Goal: Transaction & Acquisition: Purchase product/service

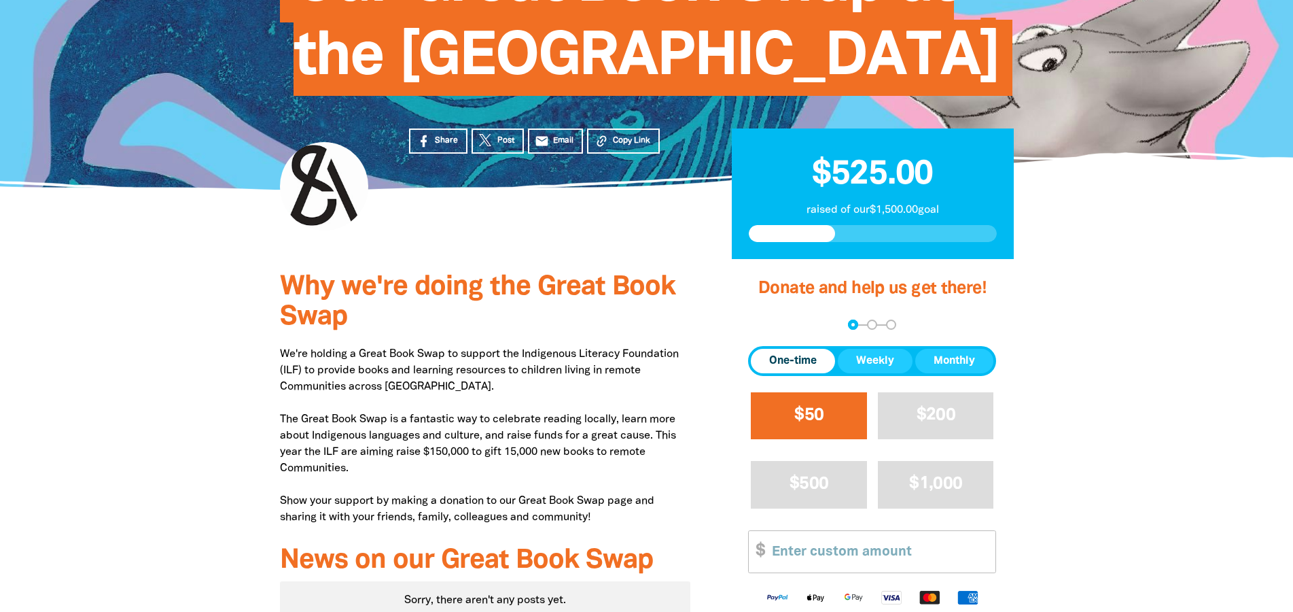
scroll to position [277, 0]
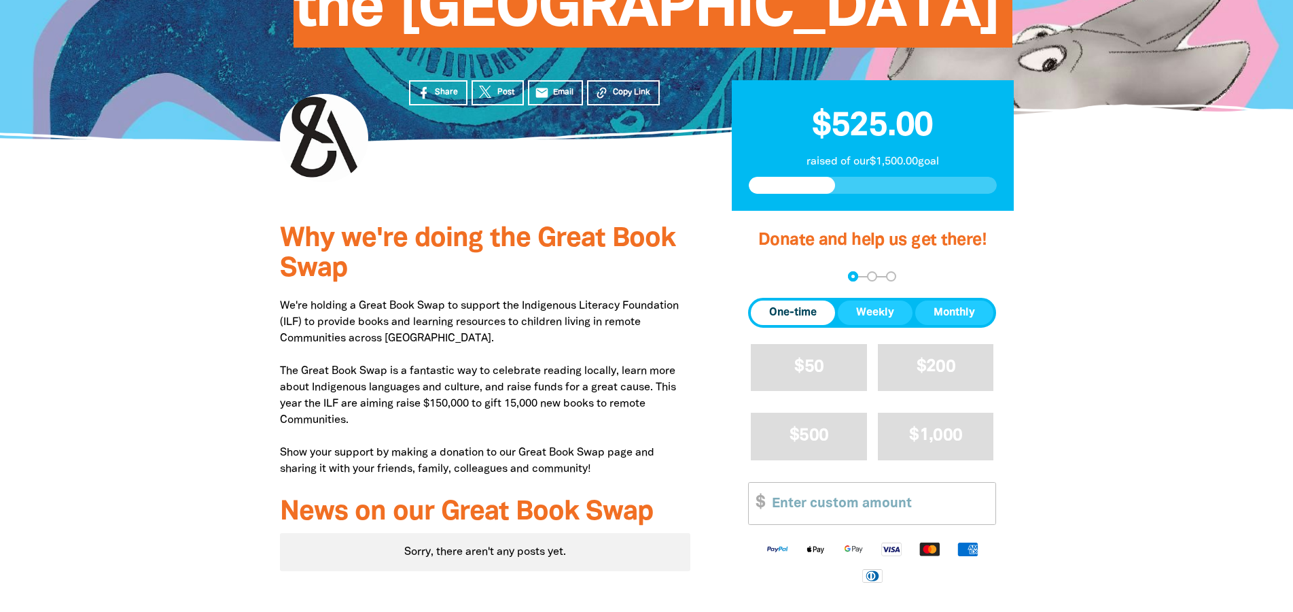
click at [795, 321] on span "One-time" at bounding box center [793, 312] width 48 height 16
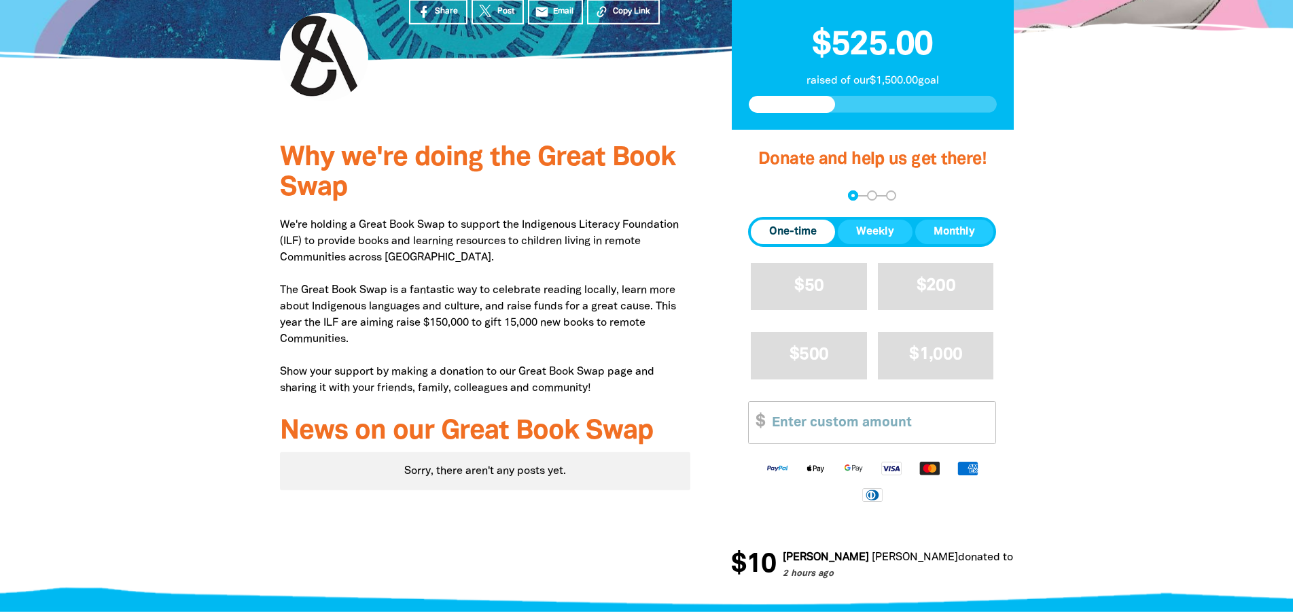
scroll to position [416, 0]
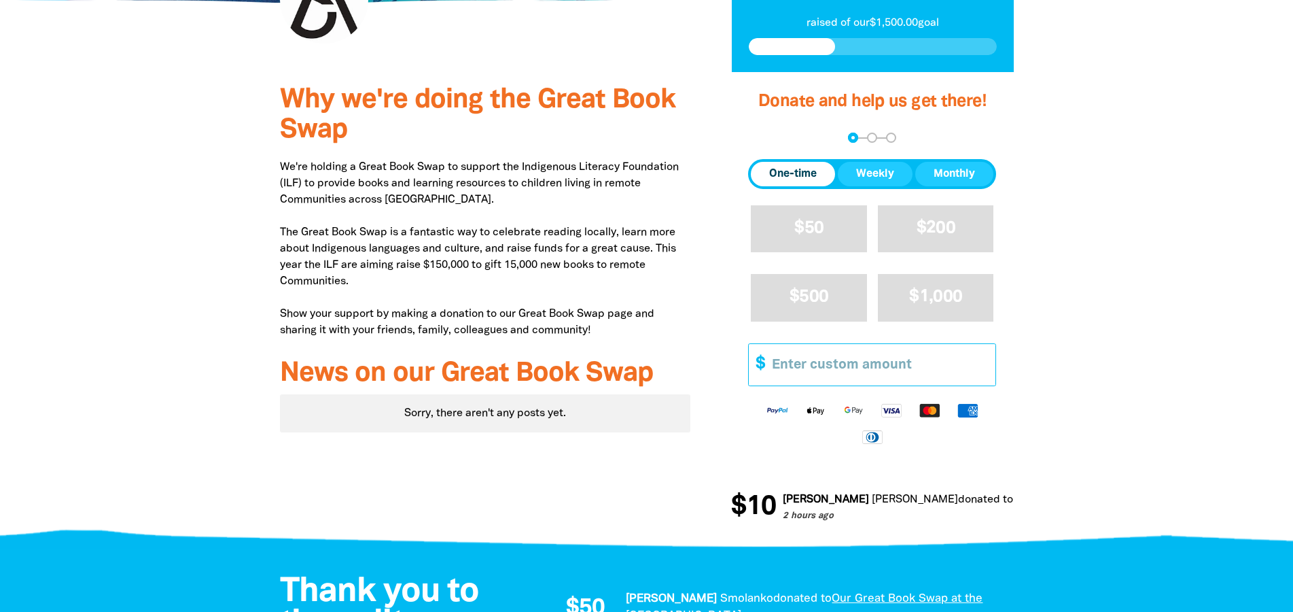
click at [862, 385] on input "Other Amount" at bounding box center [878, 364] width 233 height 41
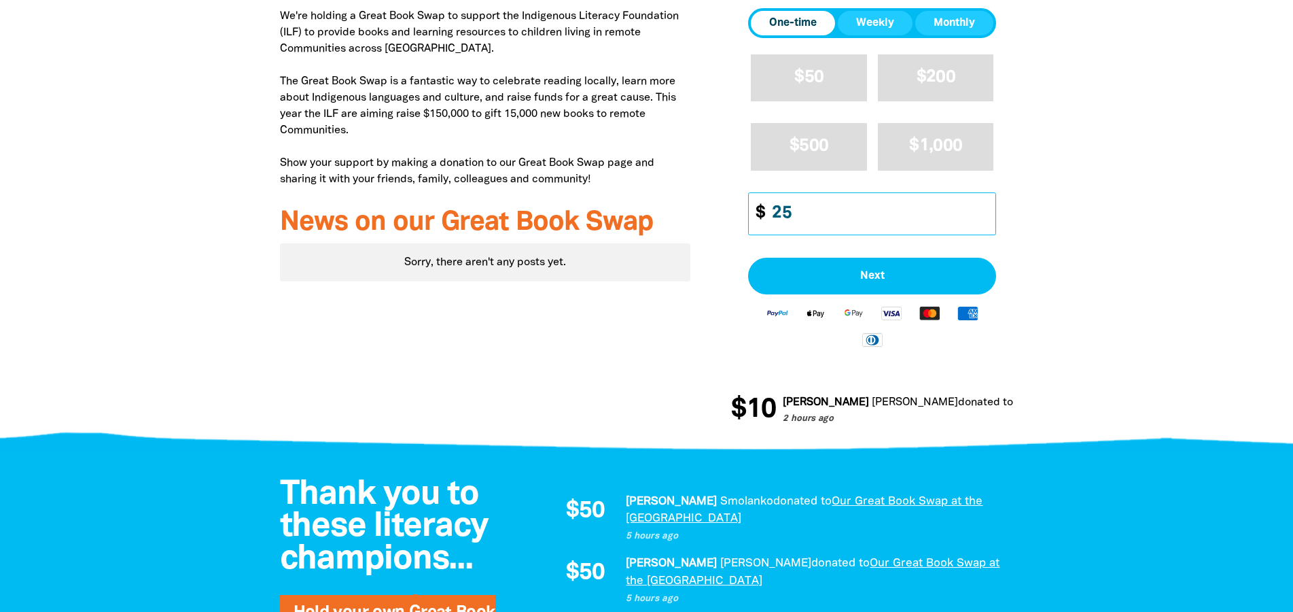
scroll to position [485, 0]
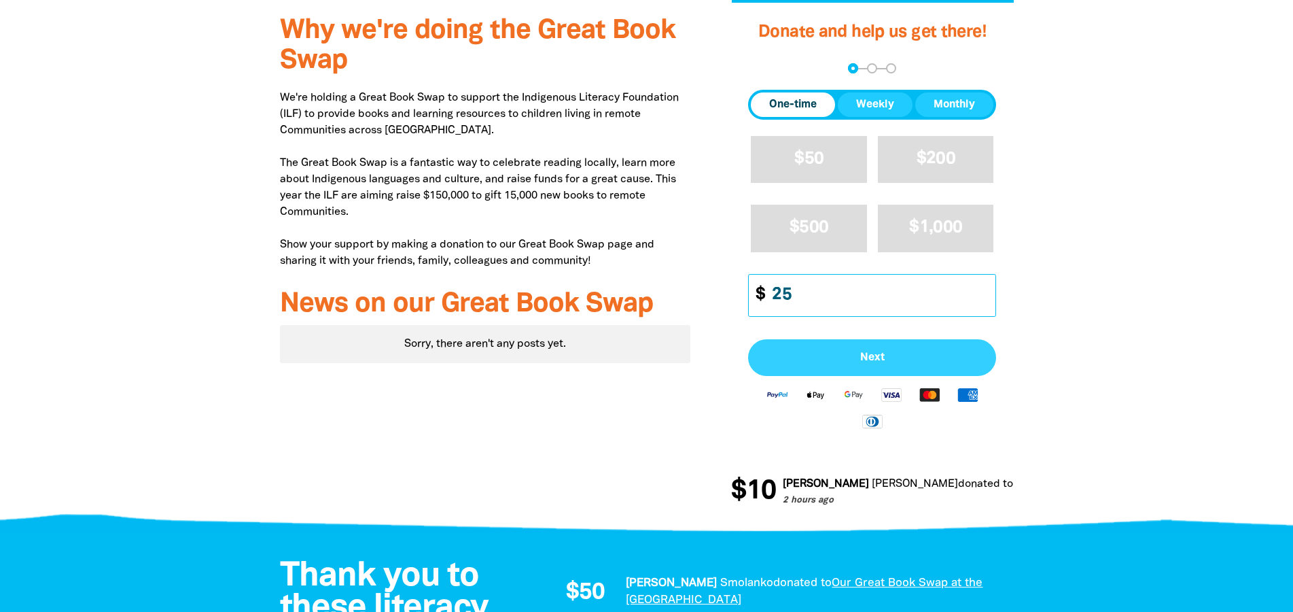
type input "25"
click at [871, 363] on span "Next" at bounding box center [872, 357] width 218 height 11
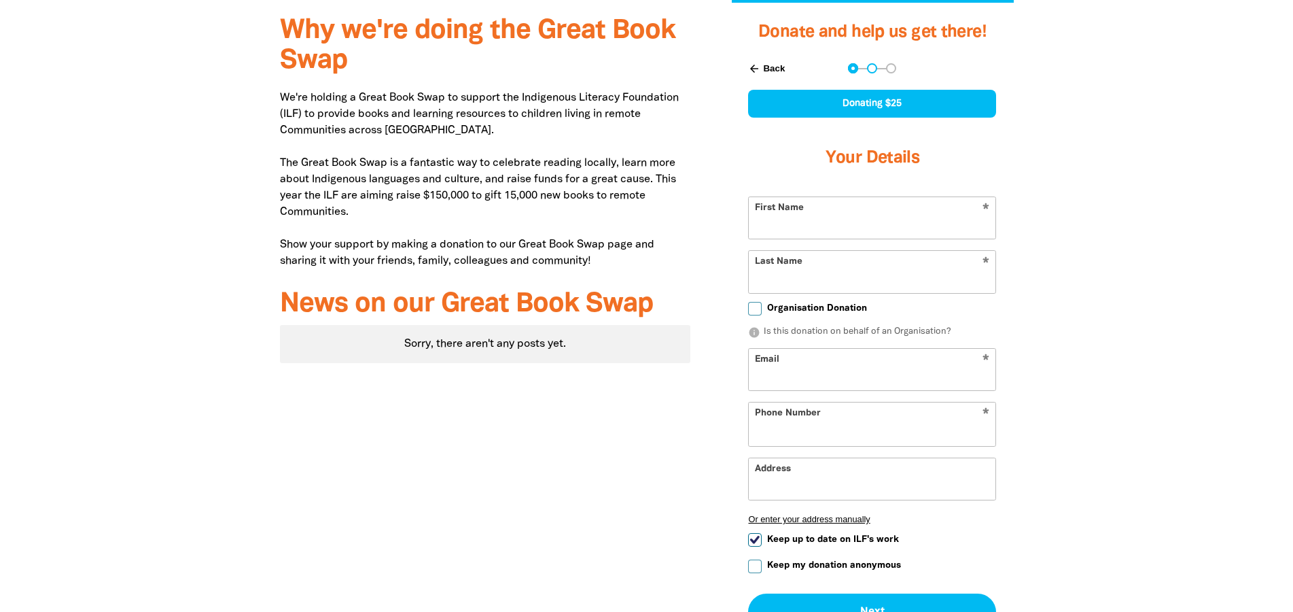
select select "AU"
click at [793, 239] on input "First Name" at bounding box center [872, 217] width 247 height 41
type input "[PERSON_NAME]"
click at [807, 390] on input "Email" at bounding box center [872, 369] width 247 height 41
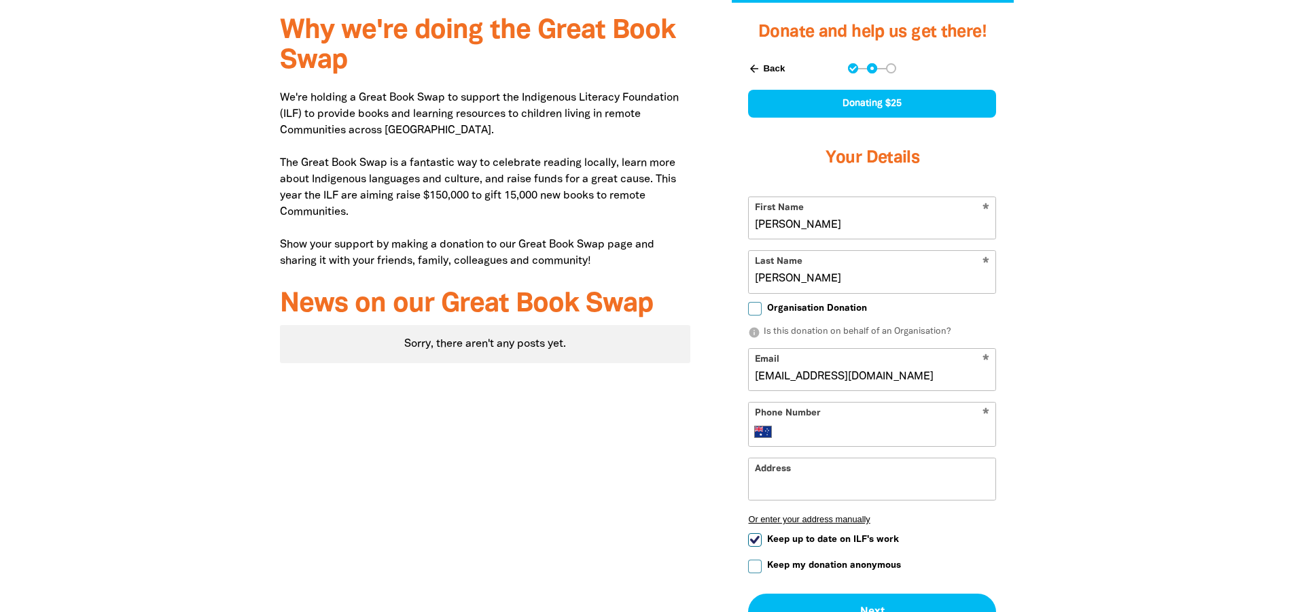
type input "[EMAIL_ADDRESS][DOMAIN_NAME]"
drag, startPoint x: 798, startPoint y: 512, endPoint x: 830, endPoint y: 495, distance: 36.5
click at [800, 440] on input "Phone Number" at bounding box center [886, 431] width 208 height 16
type input "4"
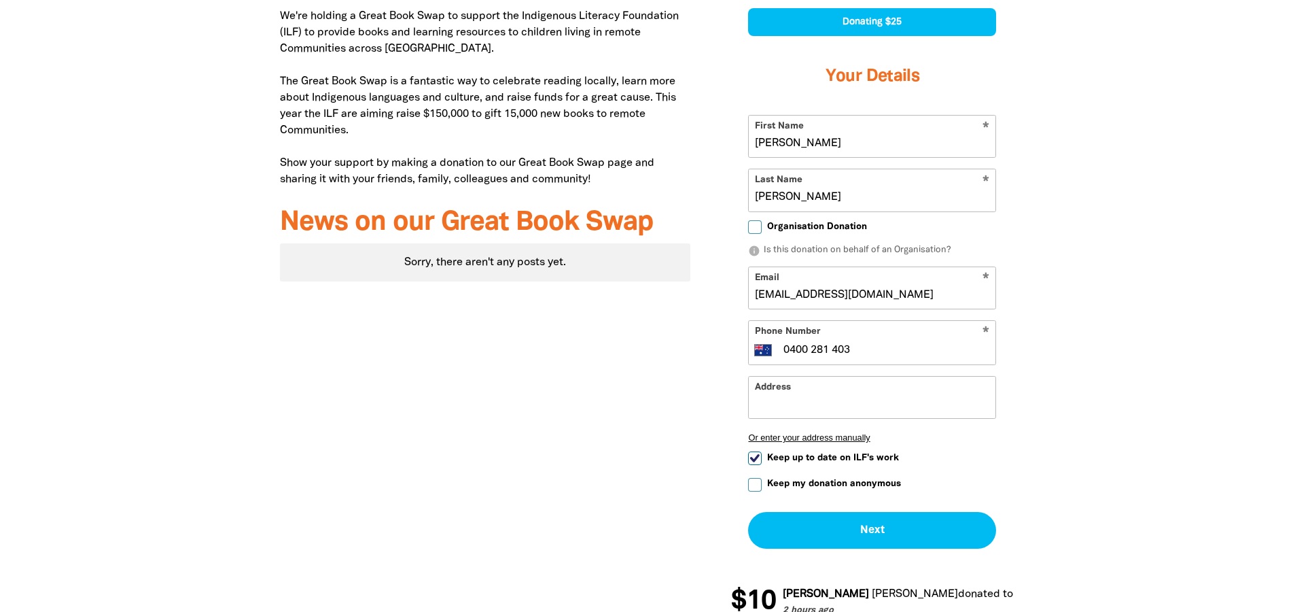
scroll to position [624, 0]
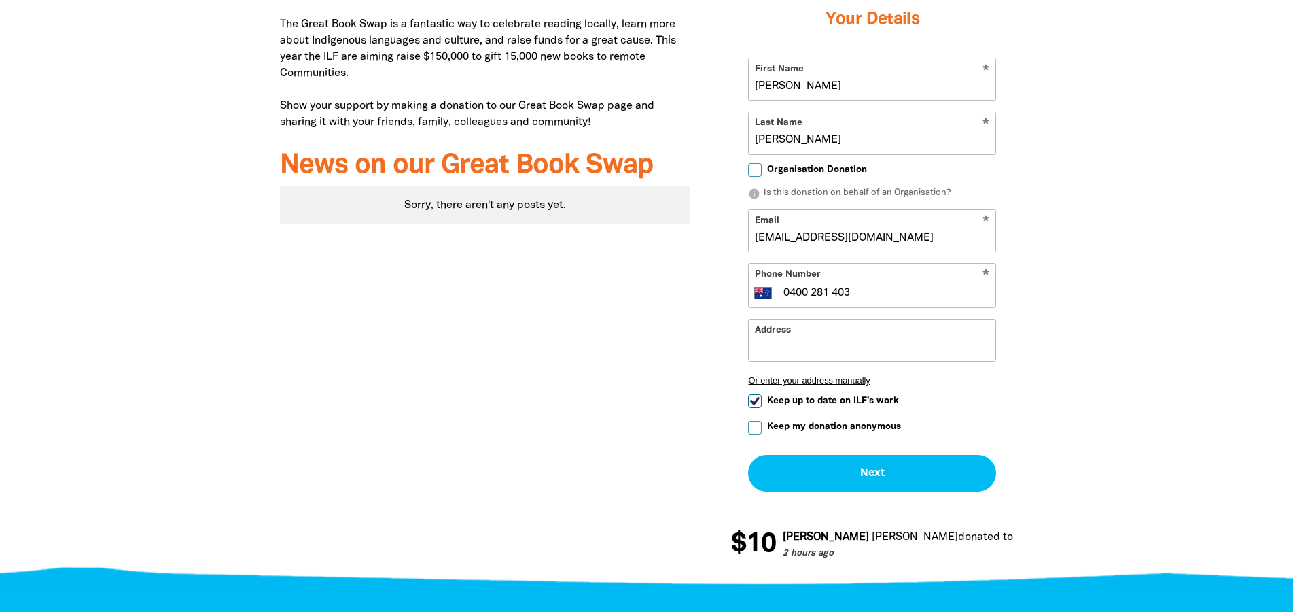
type input "0400 281 403"
click at [817, 361] on input "Address" at bounding box center [872, 339] width 247 height 41
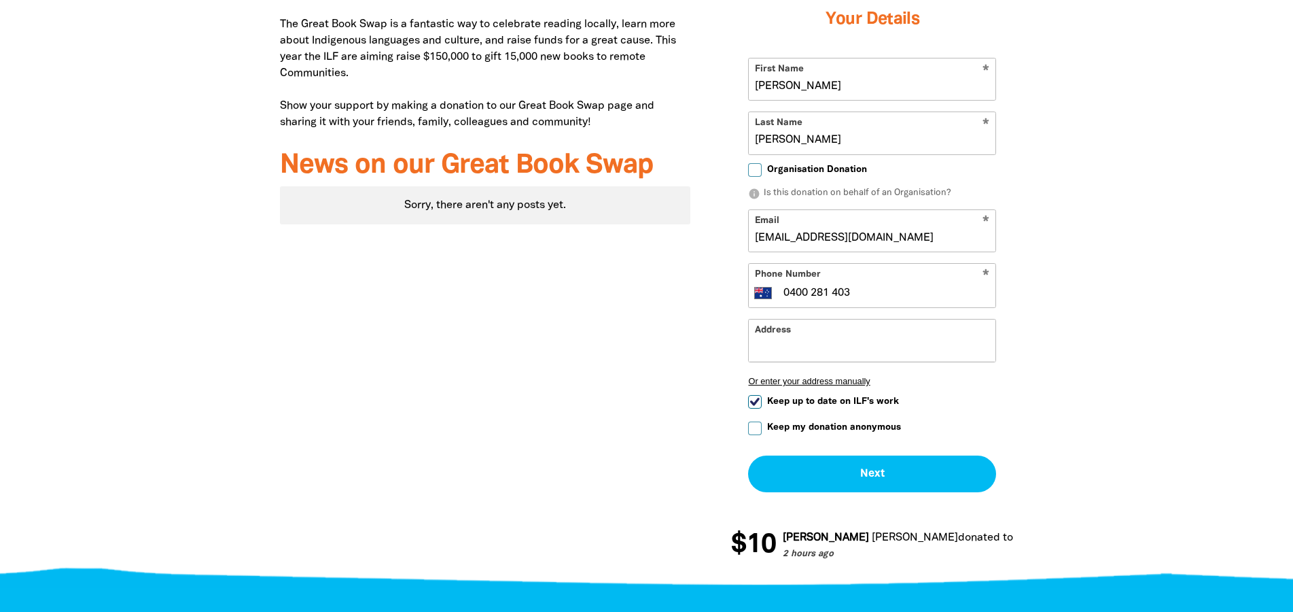
click at [754, 408] on input "Keep up to date on ILF's work" at bounding box center [755, 402] width 14 height 14
checkbox input "false"
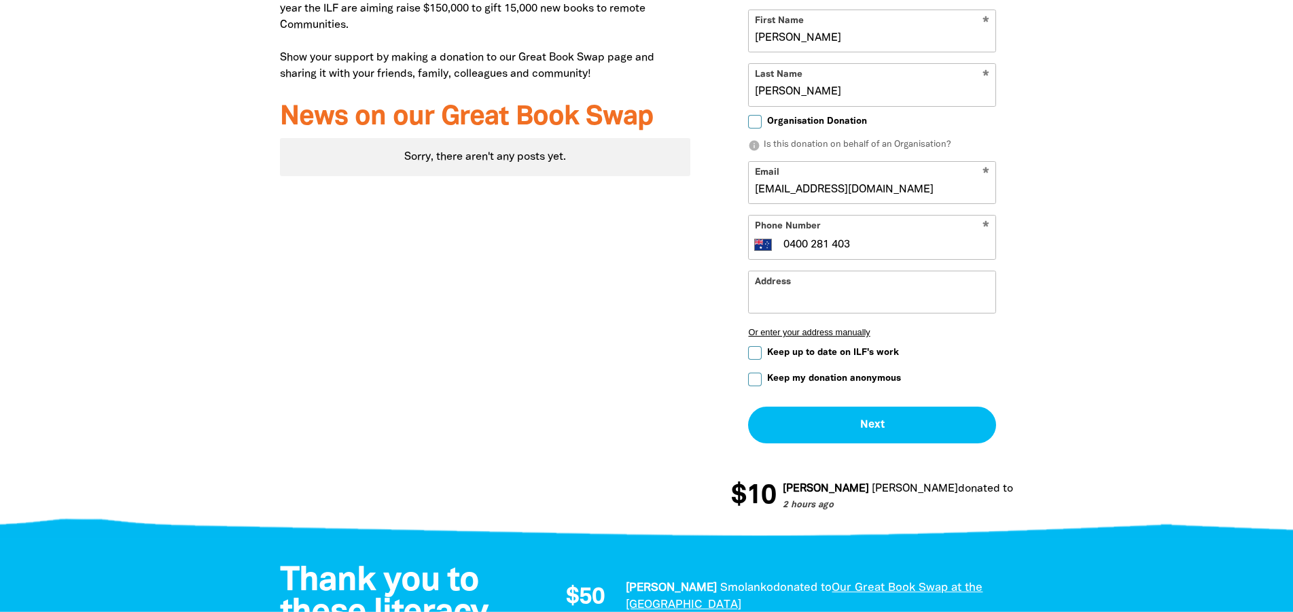
scroll to position [693, 0]
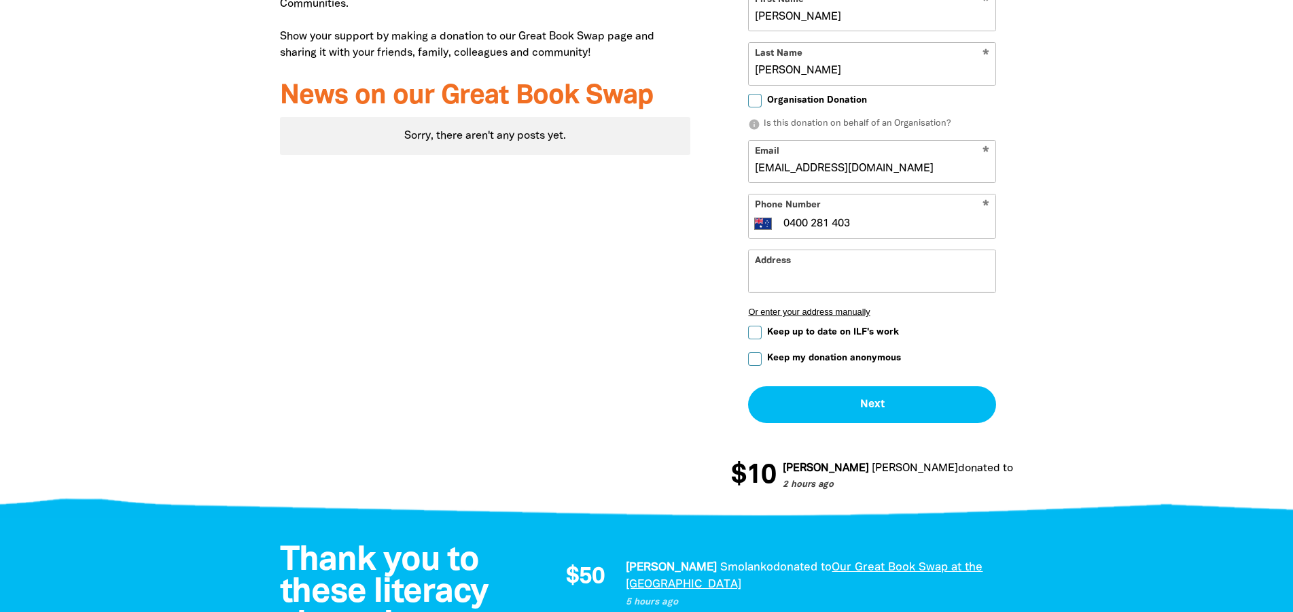
click at [786, 292] on input "Address" at bounding box center [872, 270] width 247 height 41
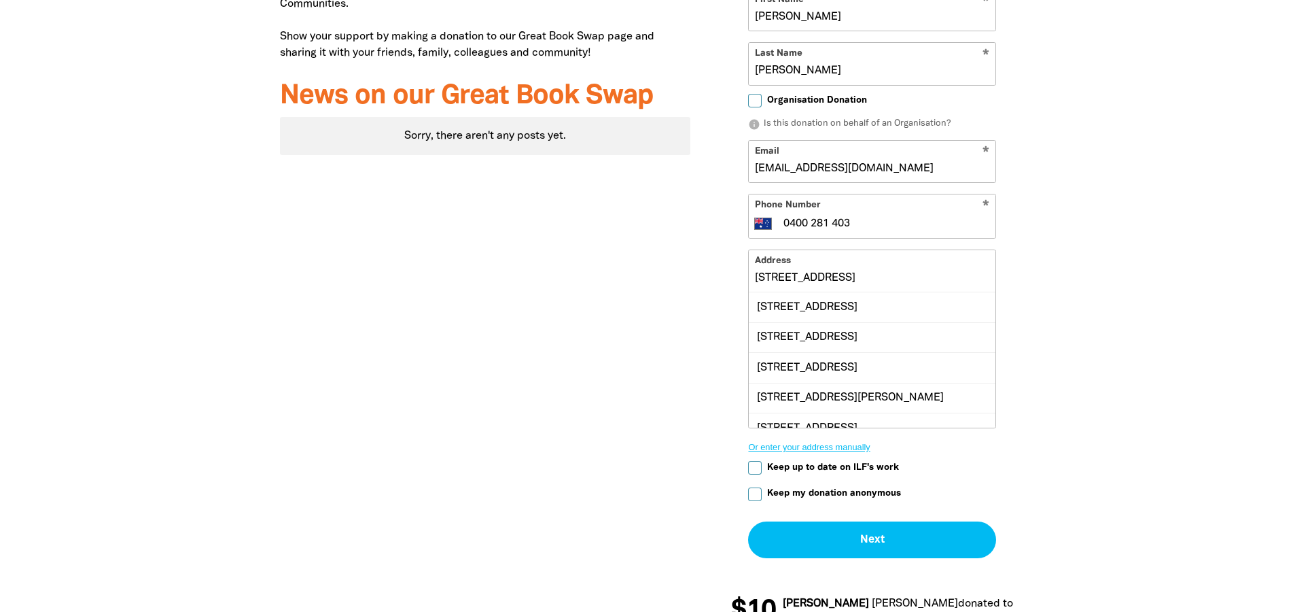
click at [847, 321] on div "[STREET_ADDRESS]" at bounding box center [872, 306] width 247 height 29
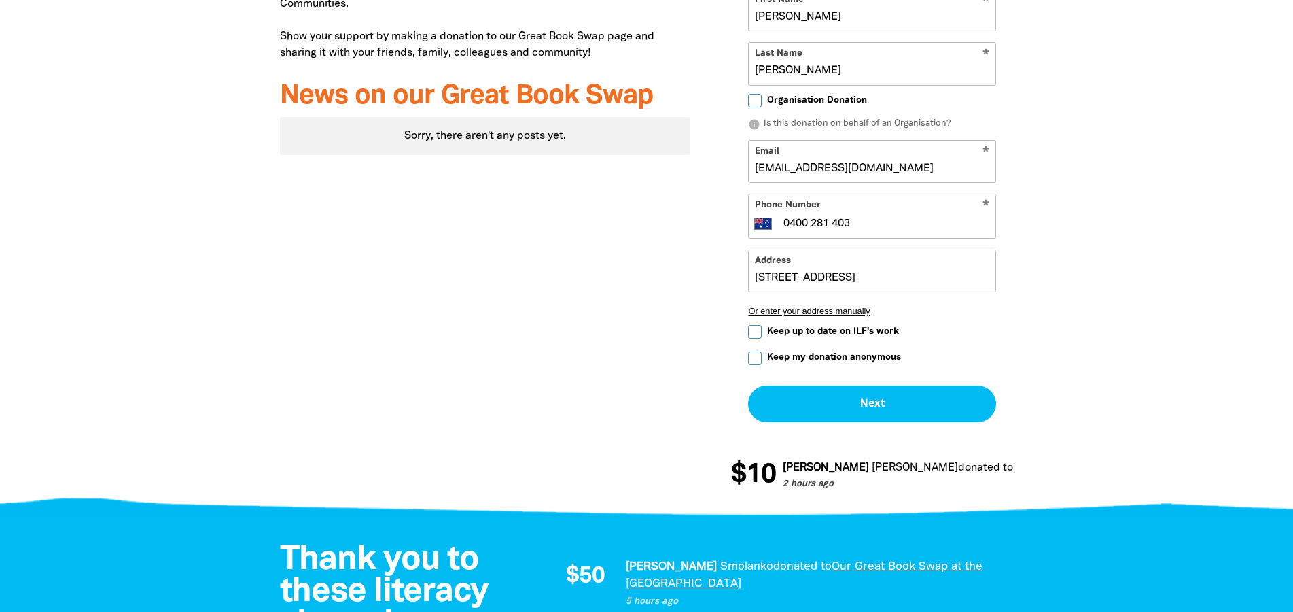
type input "[STREET_ADDRESS]"
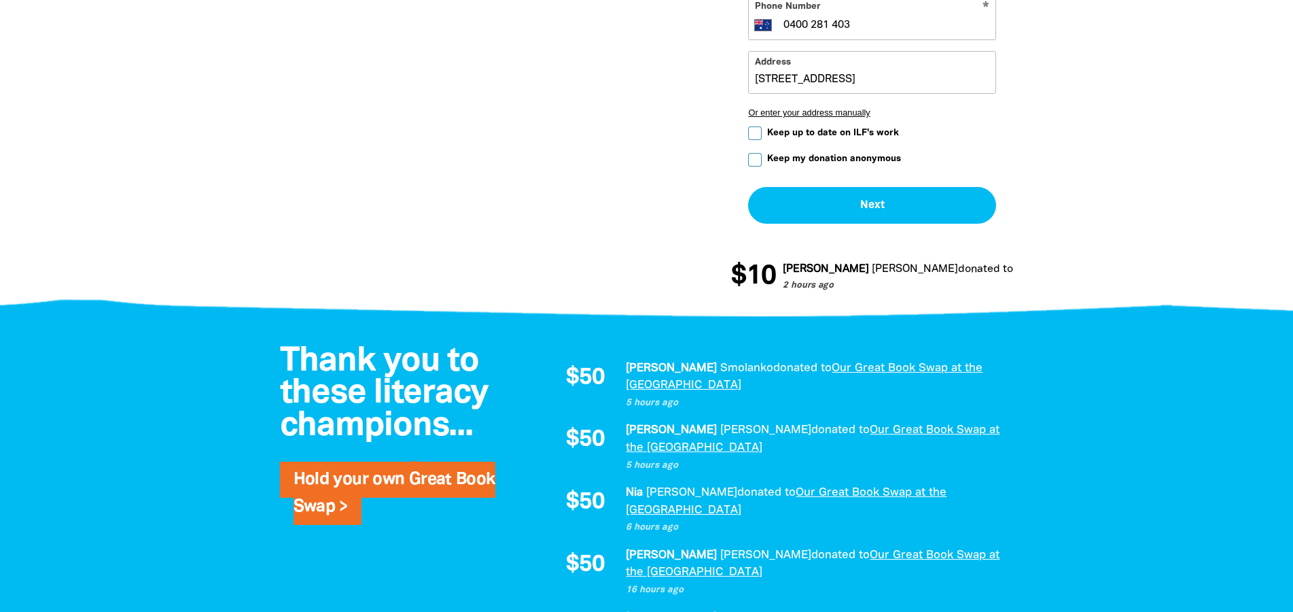
scroll to position [901, 0]
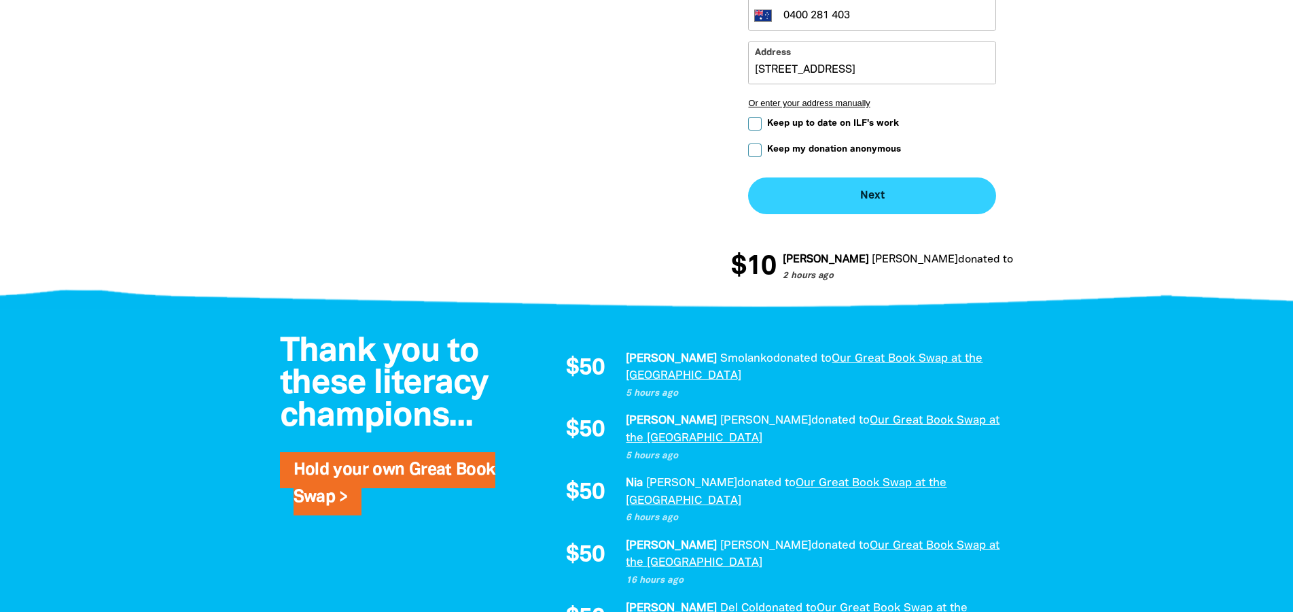
click at [859, 214] on button "Next chevron_right" at bounding box center [872, 195] width 248 height 37
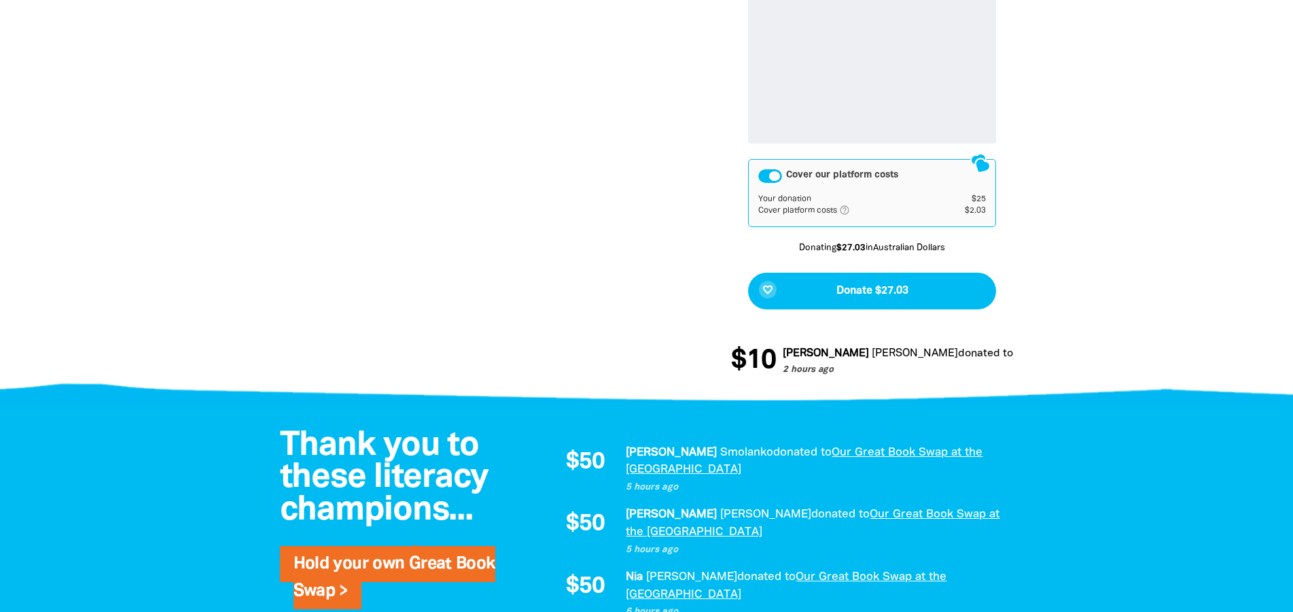
scroll to position [947, 0]
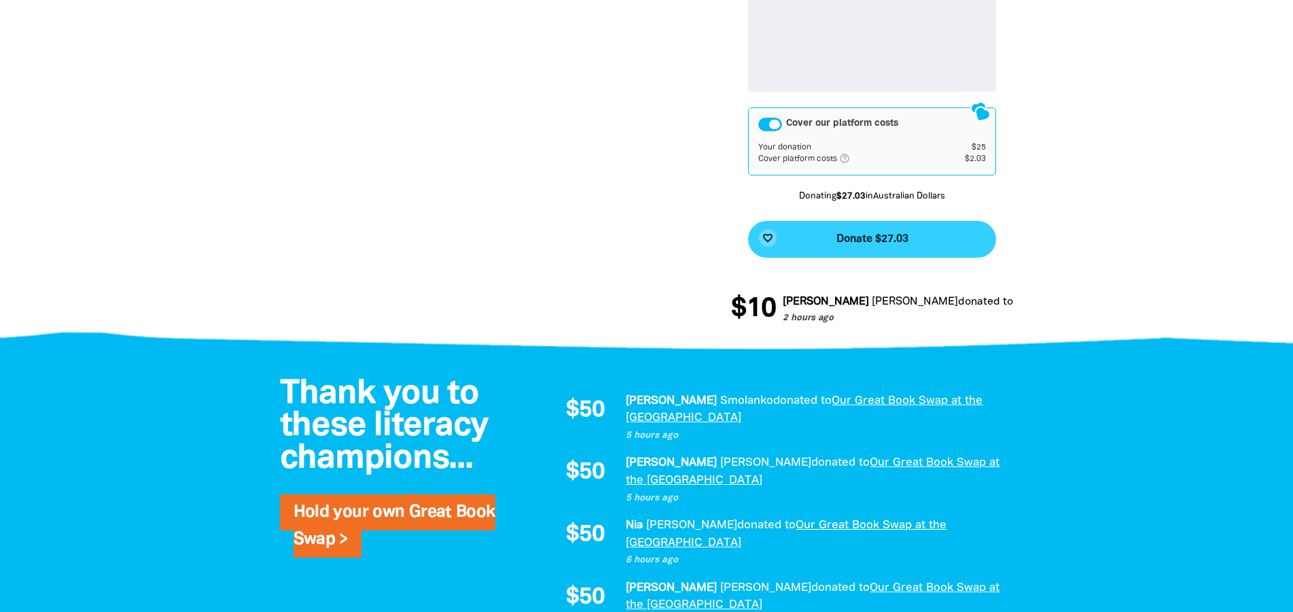
click at [879, 245] on span "Donate $27.03" at bounding box center [872, 239] width 72 height 11
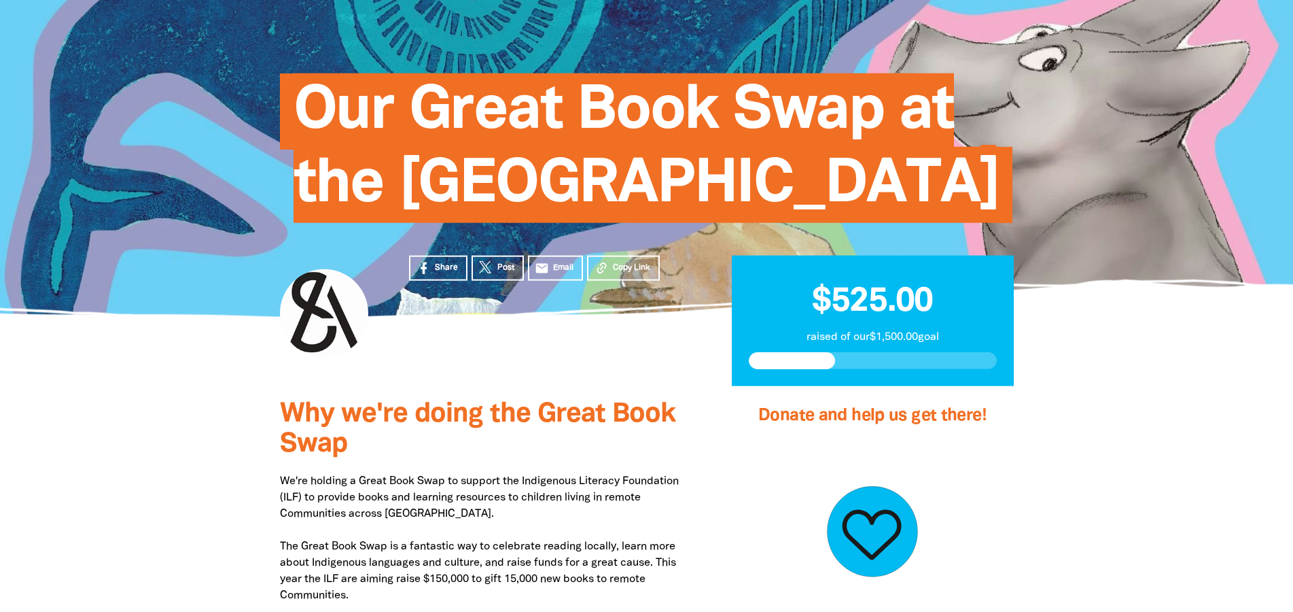
scroll to position [0, 0]
